Goal: Contribute content

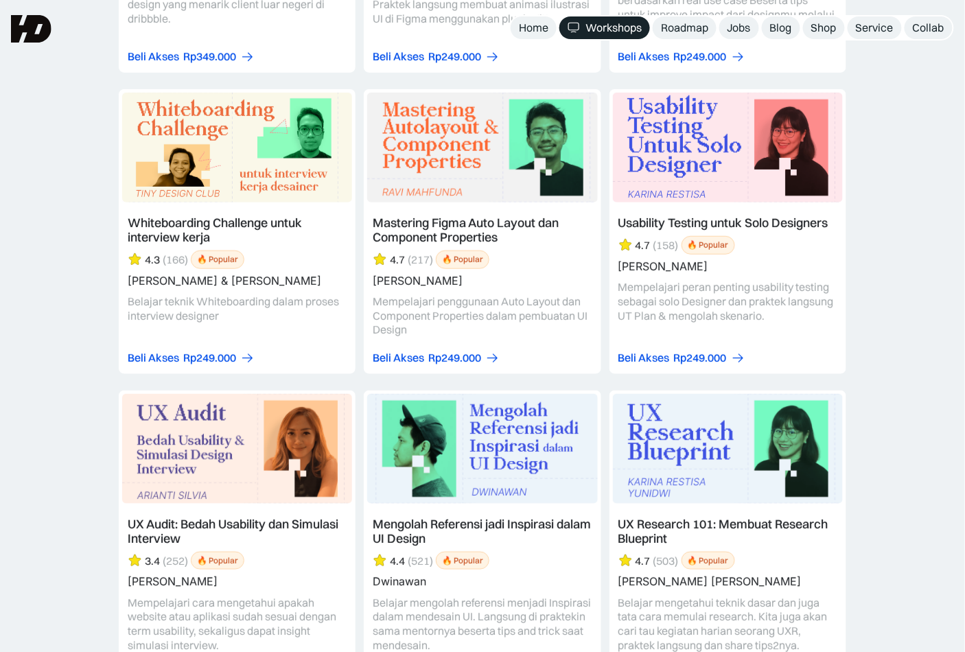
scroll to position [4461, 0]
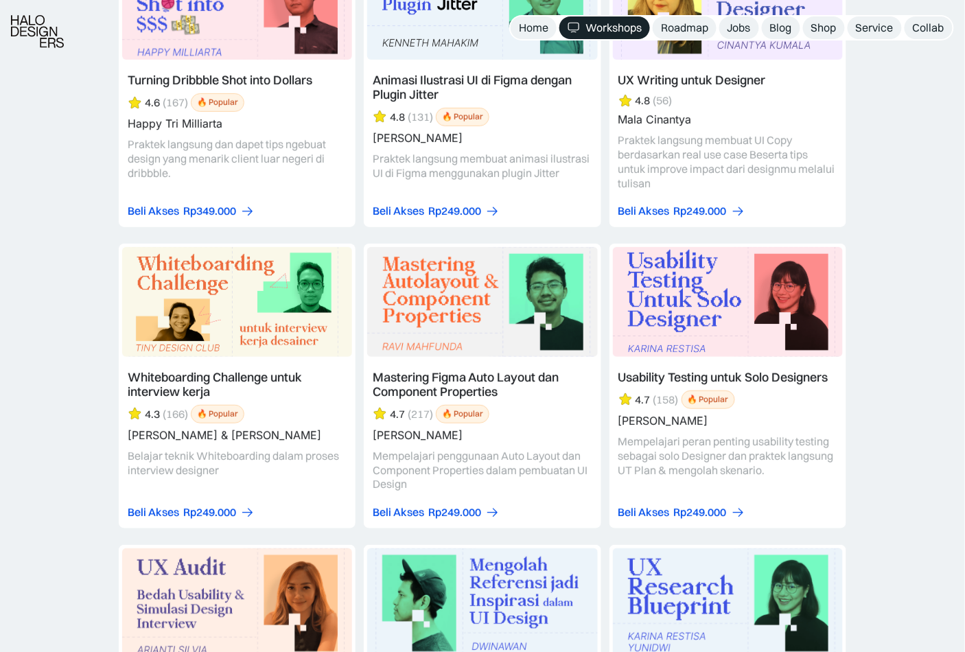
click at [41, 34] on img at bounding box center [37, 31] width 53 height 33
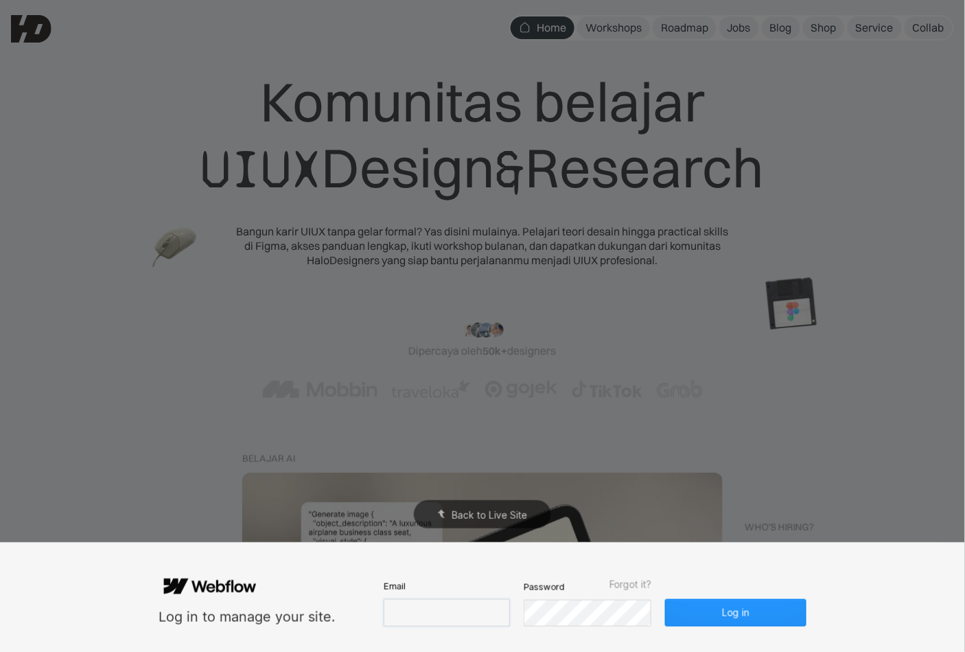
click at [438, 618] on input "email" at bounding box center [447, 612] width 126 height 27
paste input "[EMAIL_ADDRESS][DOMAIN_NAME]"
type input "[EMAIL_ADDRESS][DOMAIN_NAME]"
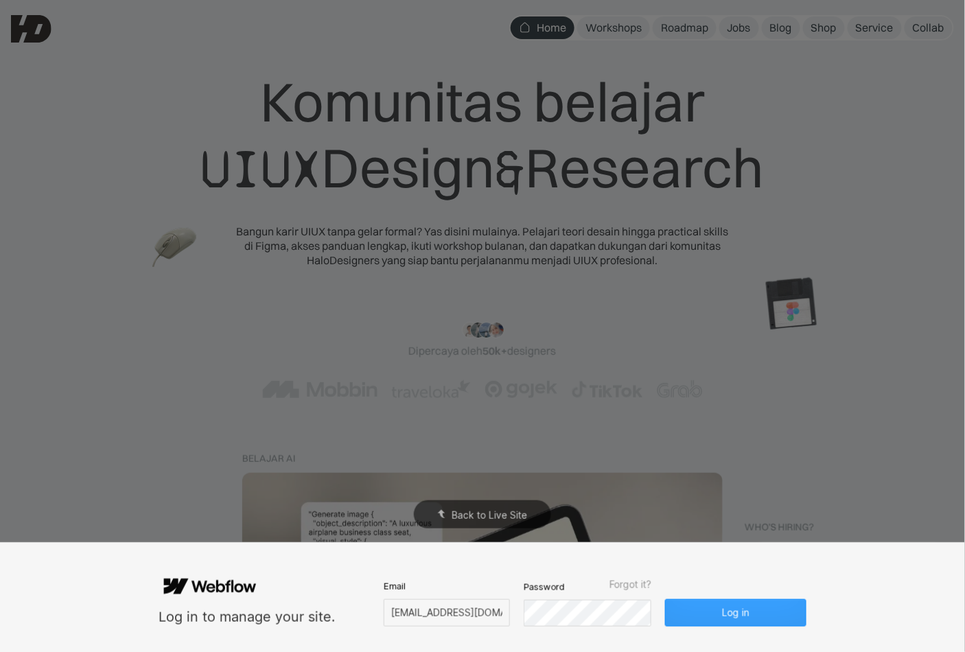
click at [706, 607] on button "Log in" at bounding box center [735, 612] width 141 height 27
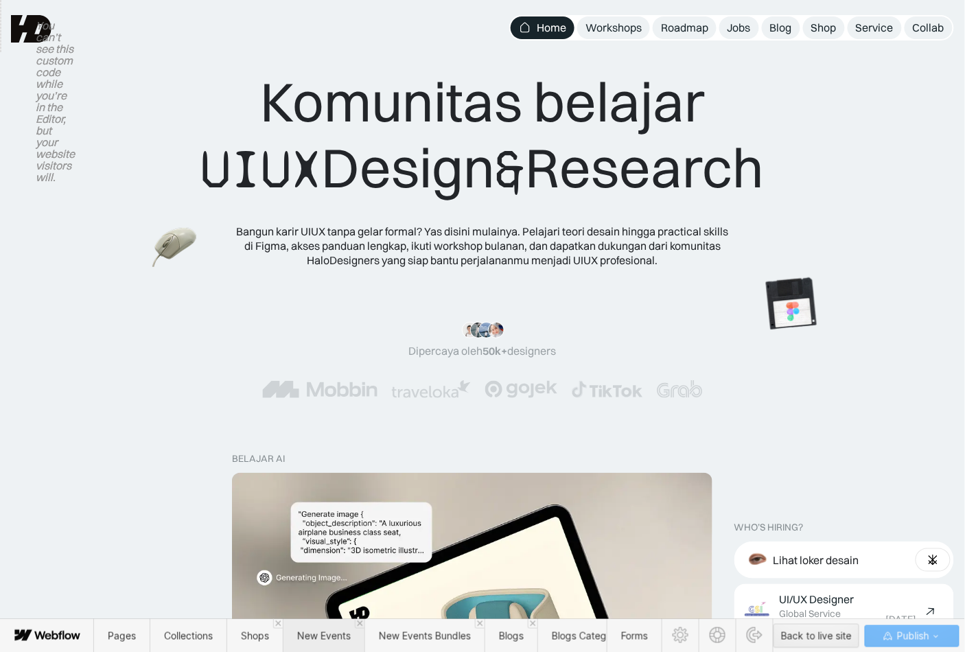
click at [314, 650] on span "New Events" at bounding box center [324, 636] width 82 height 34
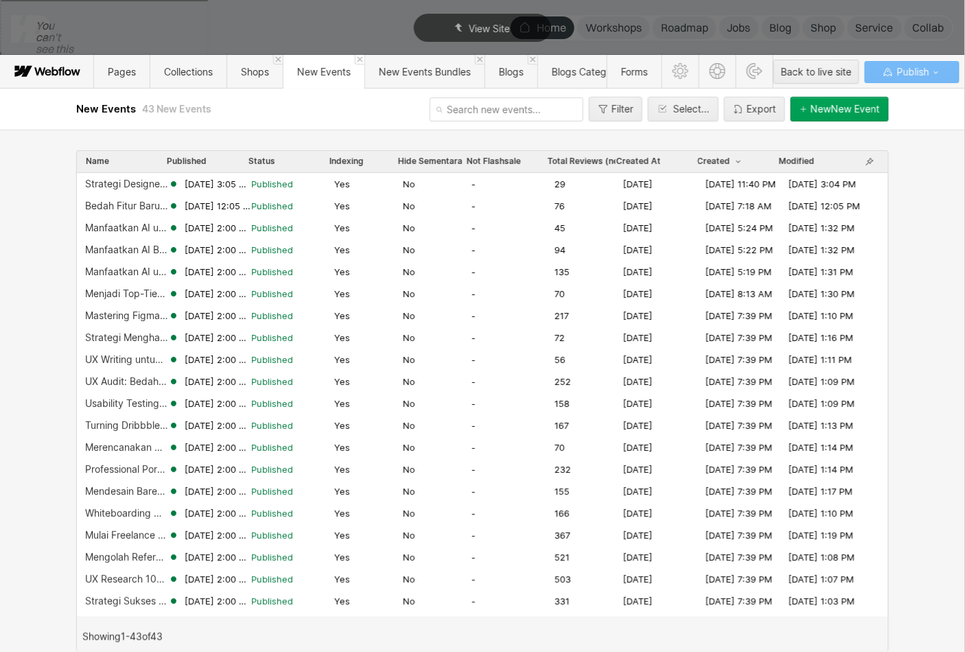
click at [838, 107] on div "New New Event" at bounding box center [845, 109] width 69 height 11
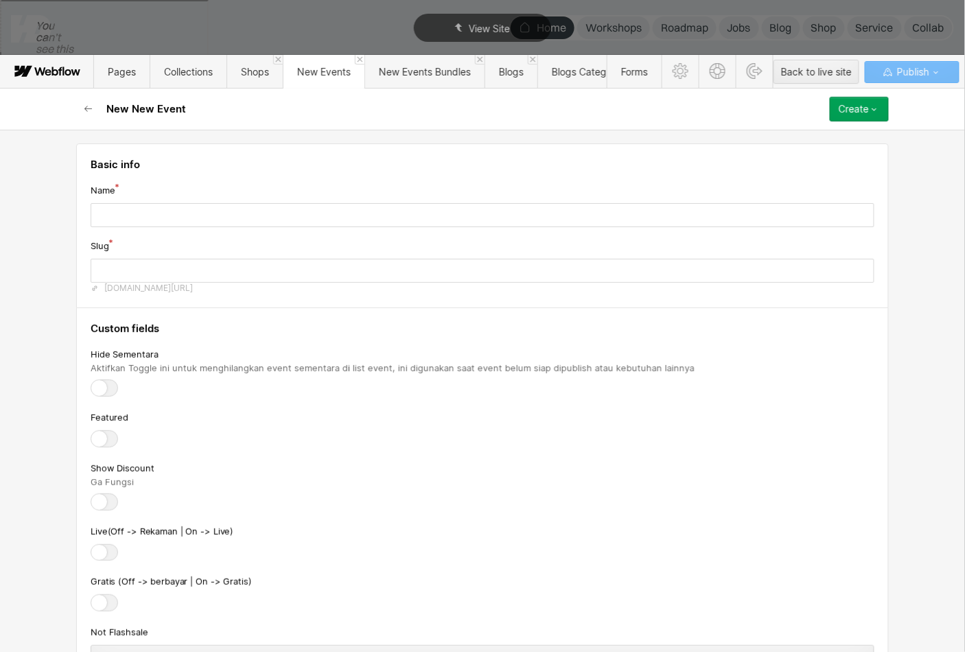
click at [368, 200] on div "Name" at bounding box center [483, 205] width 784 height 45
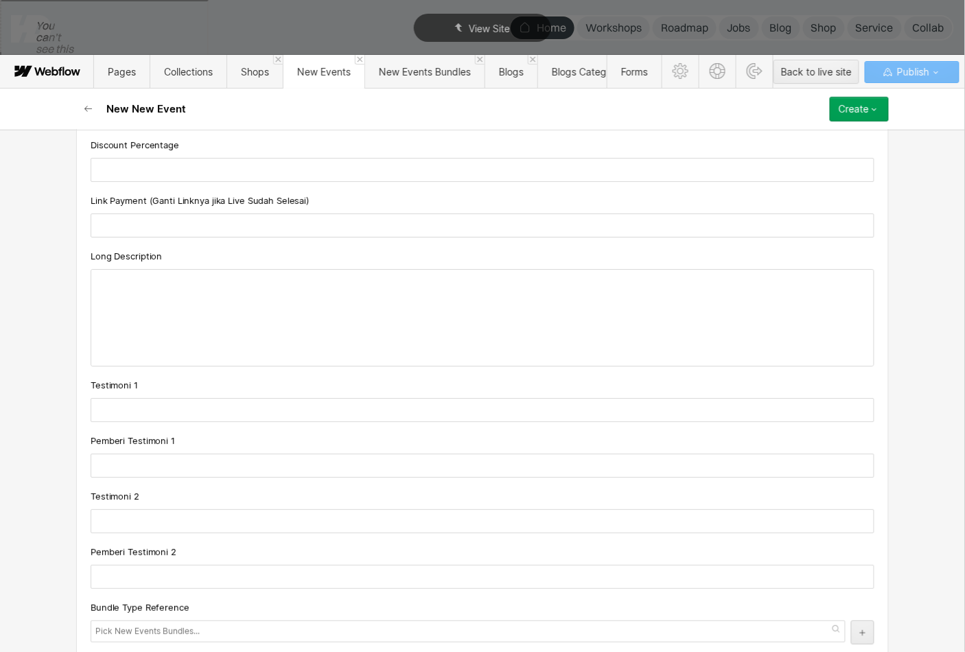
scroll to position [1460, 0]
